Goal: Transaction & Acquisition: Purchase product/service

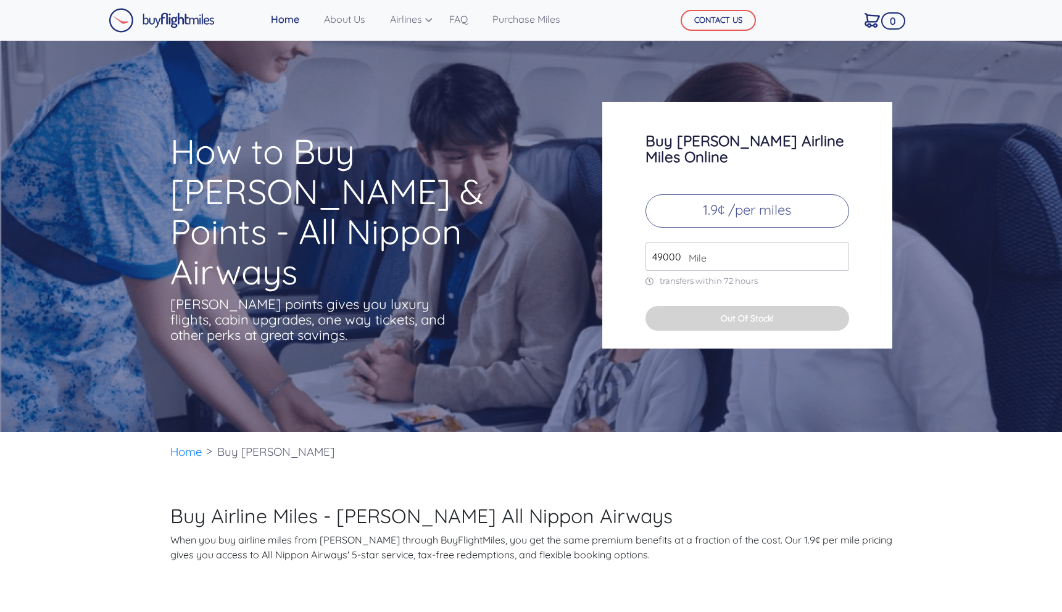
click at [685, 251] on span "Mile" at bounding box center [695, 258] width 24 height 15
click at [670, 243] on input "49000" at bounding box center [748, 257] width 204 height 28
drag, startPoint x: 748, startPoint y: 243, endPoint x: 606, endPoint y: 237, distance: 142.1
click at [607, 238] on div "Buy ANA Airline Miles Online 1.9¢ /per miles 49000 Mile transfers within 72 hou…" at bounding box center [748, 225] width 290 height 247
click at [671, 256] on input "6000" at bounding box center [748, 257] width 204 height 28
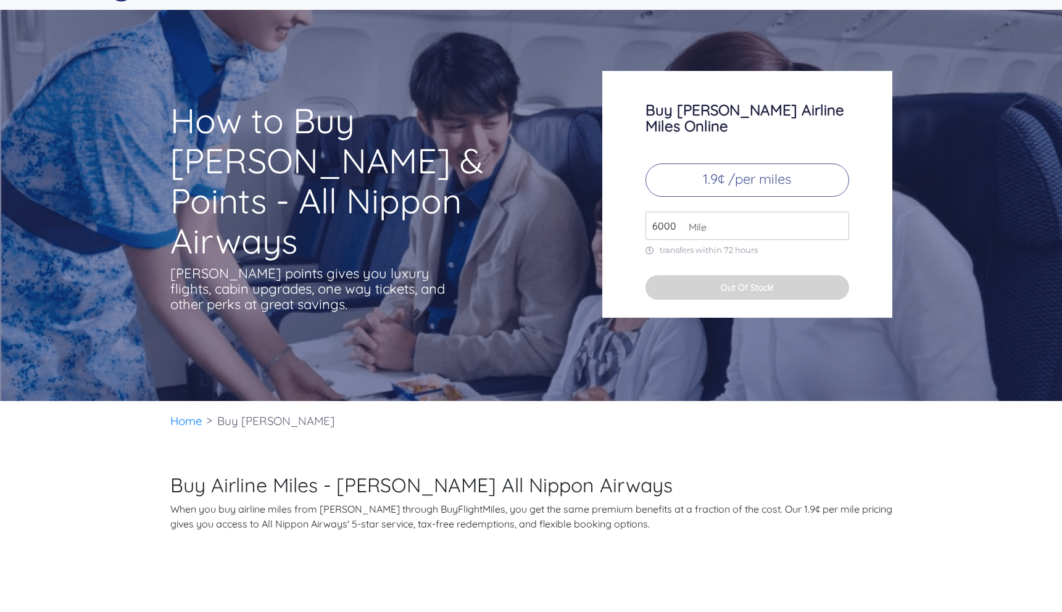
scroll to position [29, 0]
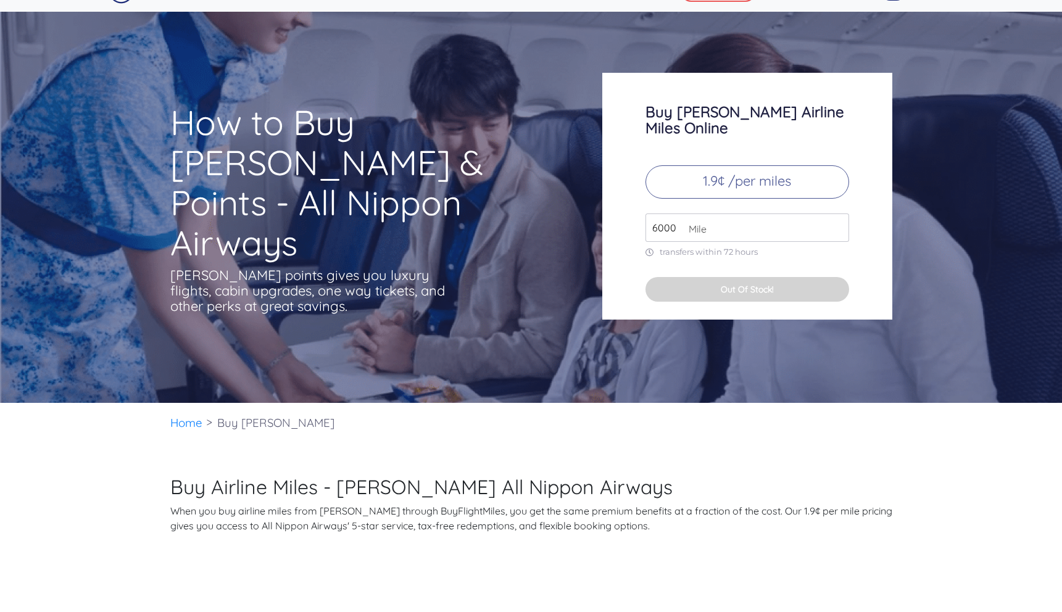
type input "6000"
click at [747, 277] on button "Out Of Stock!" at bounding box center [748, 289] width 204 height 25
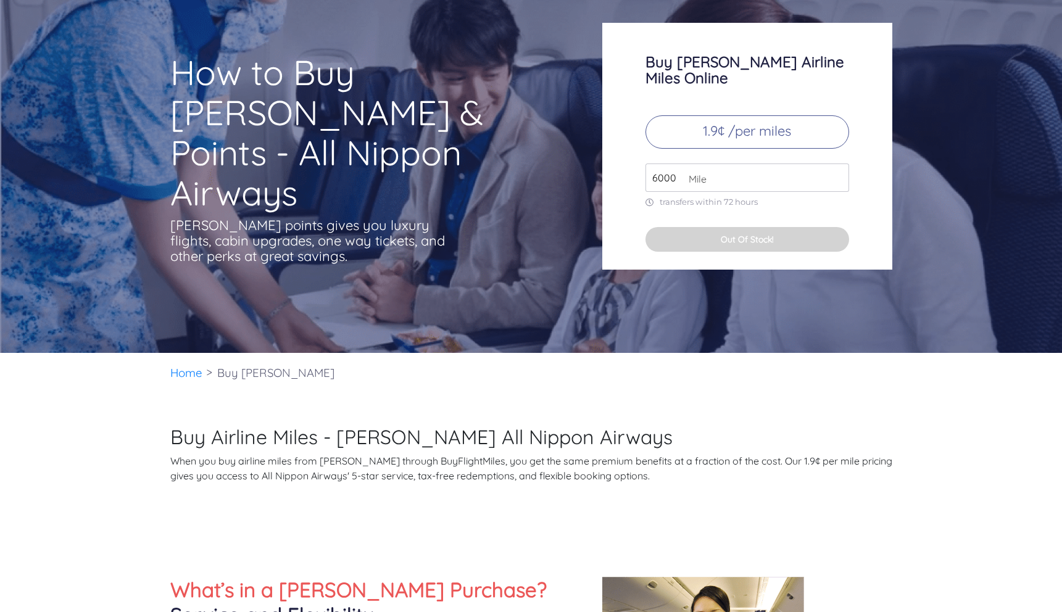
scroll to position [0, 0]
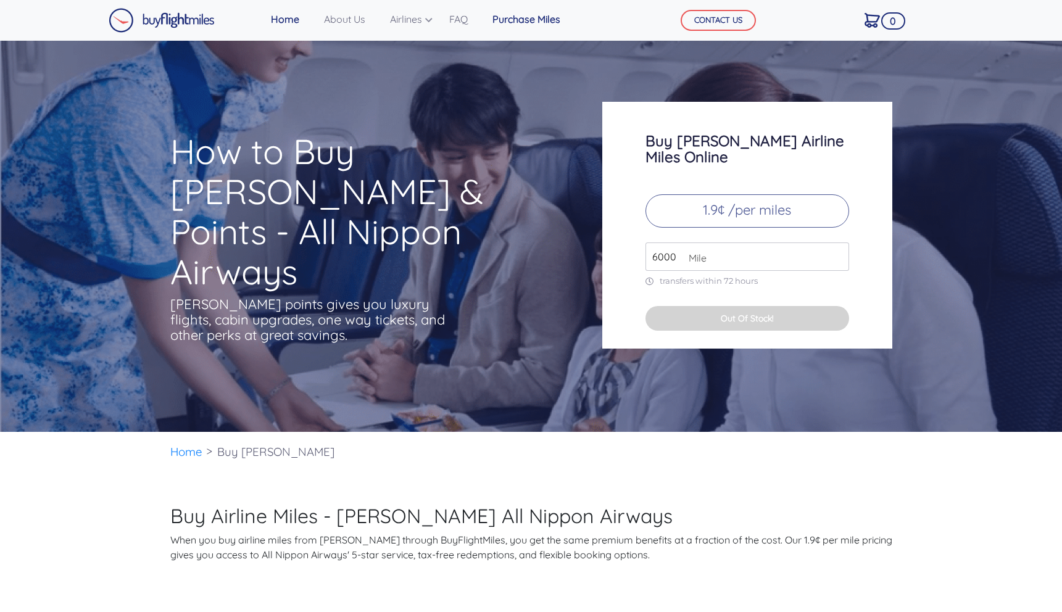
click at [527, 10] on link "Purchase Miles" at bounding box center [527, 19] width 78 height 25
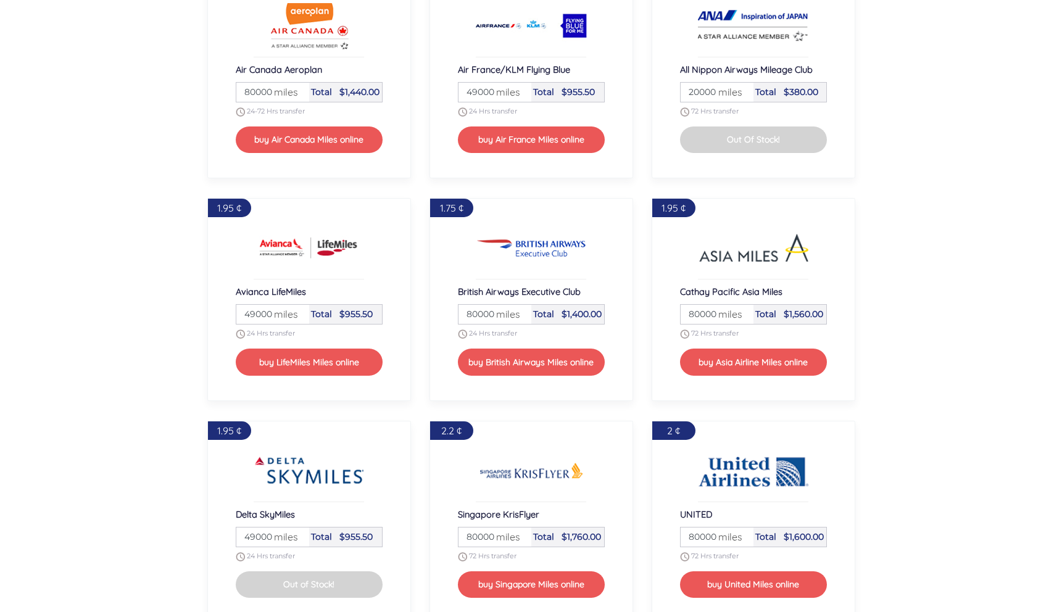
scroll to position [1202, 0]
